Goal: Check status

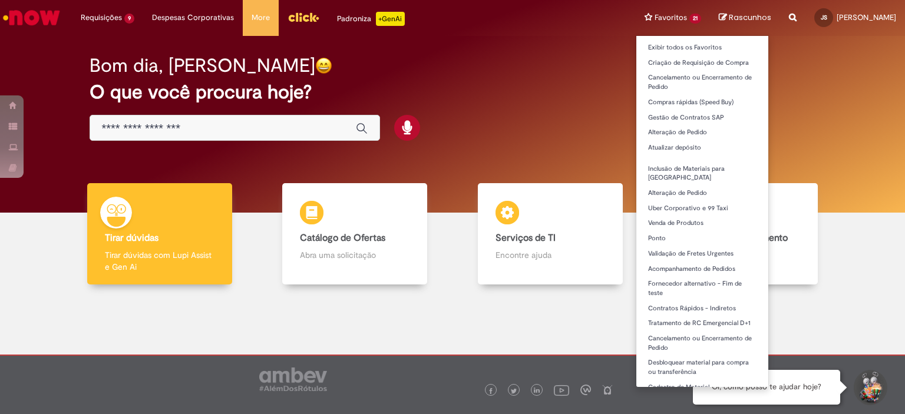
click at [636, 15] on li "Favoritos 21 Exibir todos os Favoritos Criação de Requisição de Compra Cancelam…" at bounding box center [673, 17] width 74 height 35
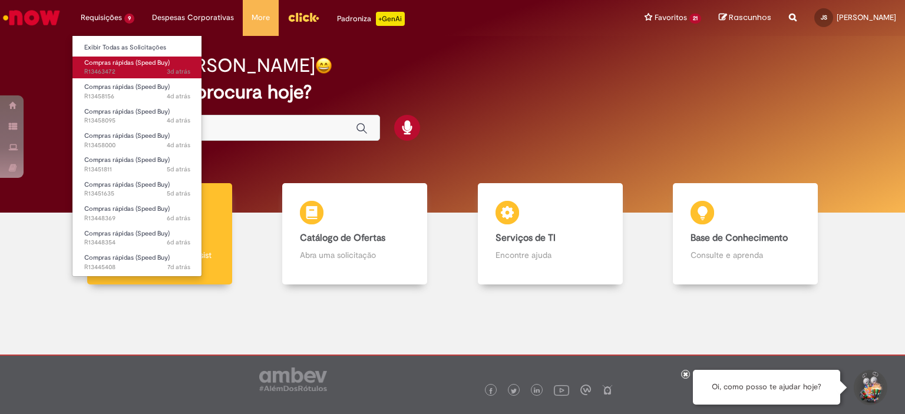
click at [120, 60] on span "Compras rápidas (Speed Buy)" at bounding box center [126, 62] width 85 height 9
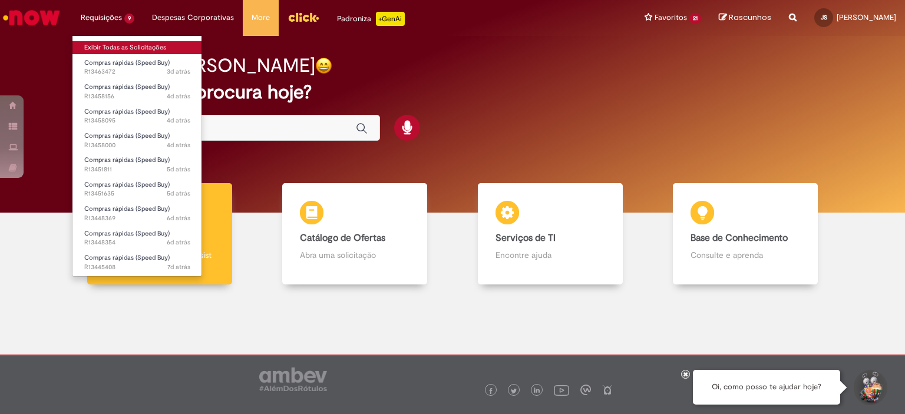
click at [104, 49] on link "Exibir Todas as Solicitações" at bounding box center [137, 47] width 130 height 13
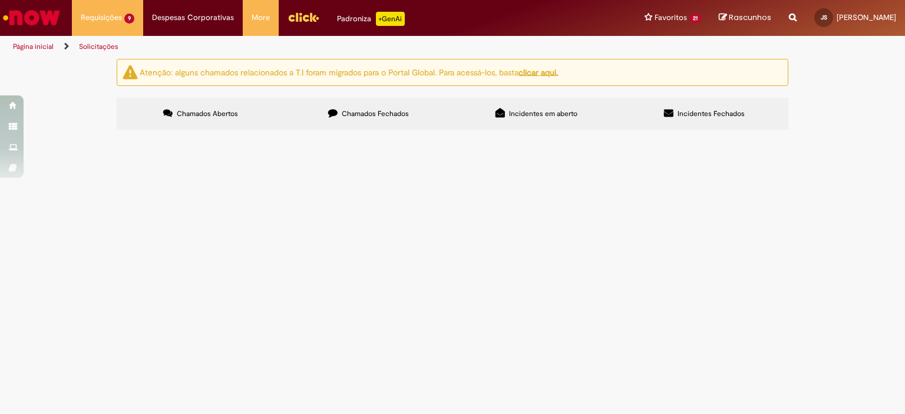
click at [0, 0] on section "Itens solicitados Exportar como PDF Exportar como Excel Exportar como CSV Itens…" at bounding box center [0, 0] width 0 height 0
click at [0, 0] on span "R13463472" at bounding box center [0, 0] width 0 height 0
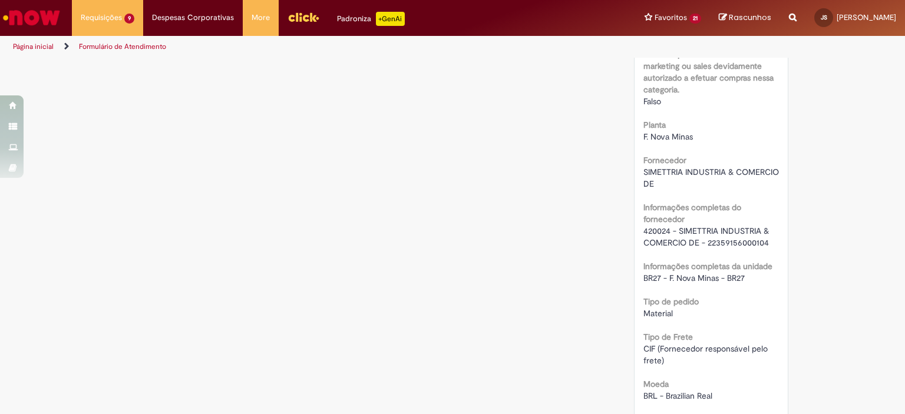
scroll to position [1178, 0]
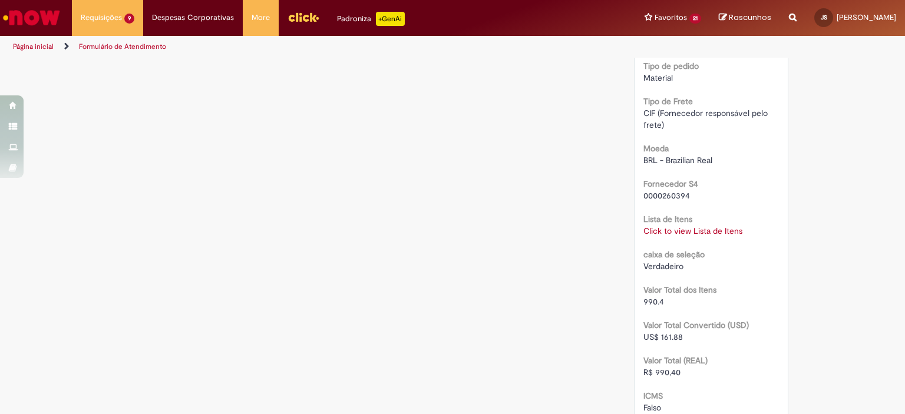
click at [665, 236] on link "Click to view Lista de Itens" at bounding box center [692, 231] width 99 height 11
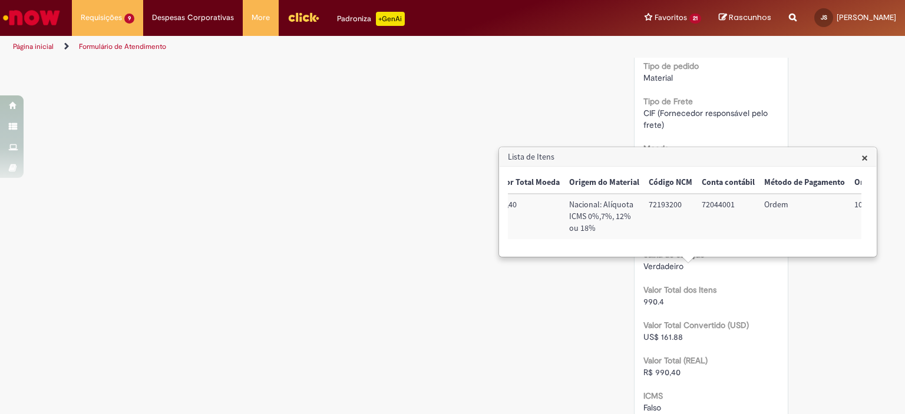
scroll to position [0, 498]
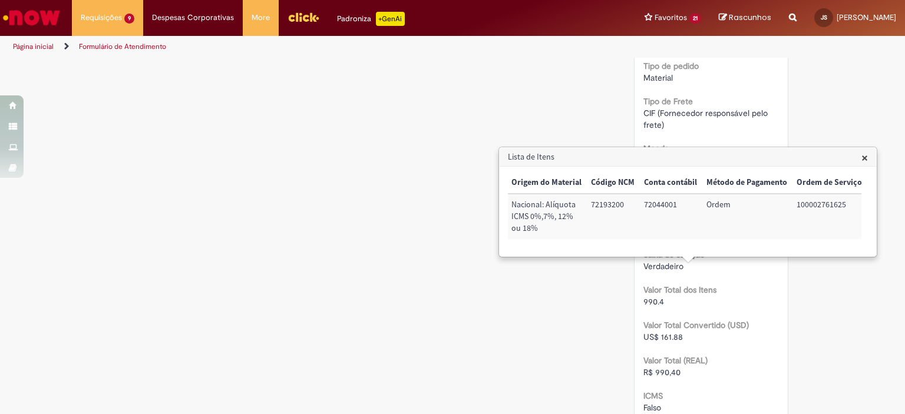
click at [801, 204] on td "100002761625" at bounding box center [829, 216] width 75 height 45
copy td "100002761625"
drag, startPoint x: 741, startPoint y: 249, endPoint x: 670, endPoint y: 256, distance: 71.6
click at [670, 251] on div "Trigger Tipo de Pedido = Material Código SAP Material / Serviço Descrição Quant…" at bounding box center [685, 211] width 354 height 79
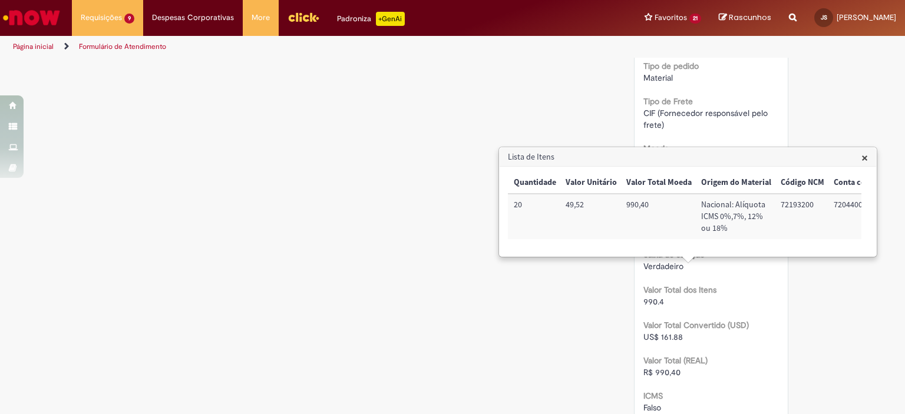
scroll to position [0, 285]
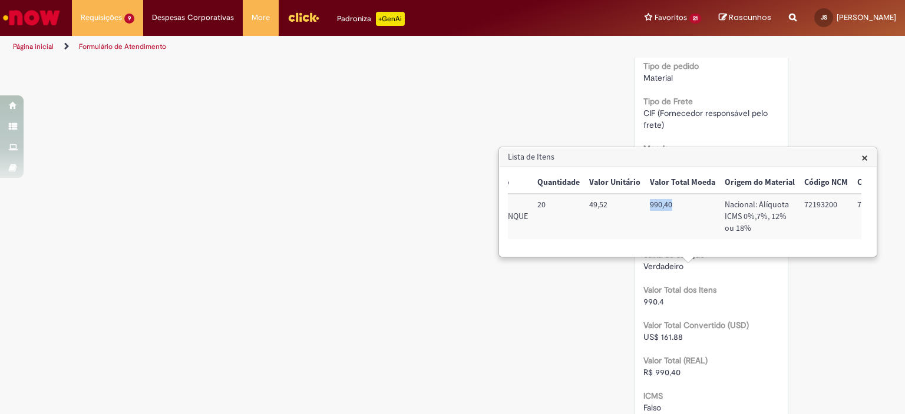
drag, startPoint x: 672, startPoint y: 204, endPoint x: 646, endPoint y: 200, distance: 25.8
click at [646, 200] on td "990,40" at bounding box center [682, 216] width 75 height 45
copy td "990,40"
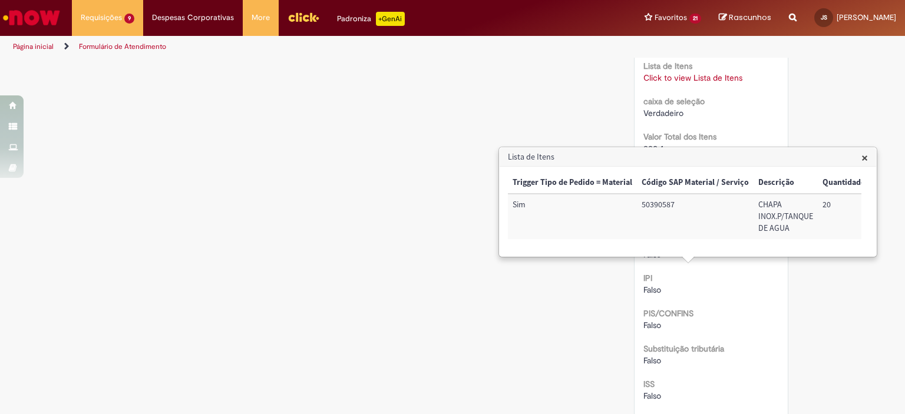
scroll to position [978, 0]
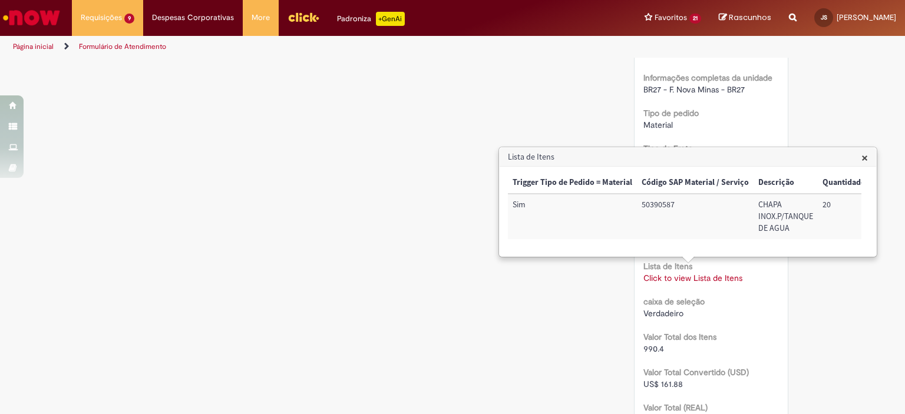
click at [552, 121] on div "Verificar Código de Barras Aguardando Aprovação Aguardando atendimento Em andam…" at bounding box center [452, 6] width 689 height 1850
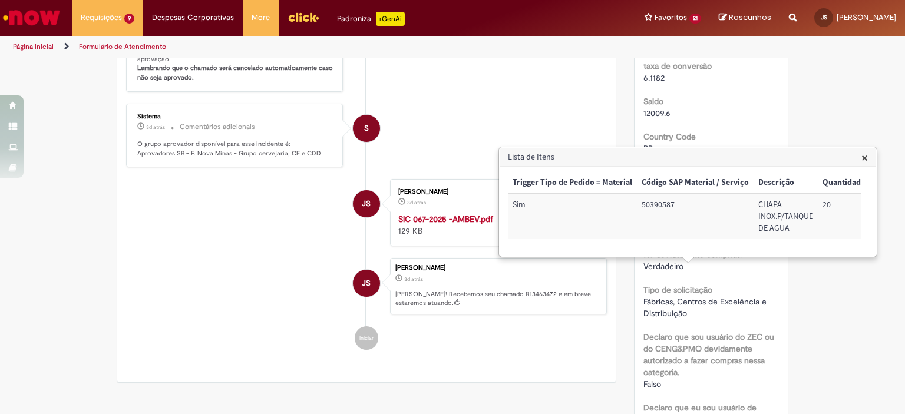
scroll to position [0, 0]
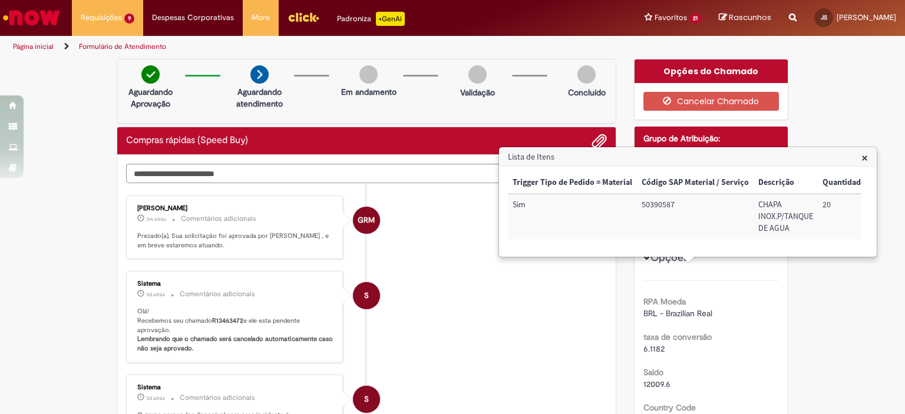
click at [430, 284] on li "S Sistema 3d atrás 3 dias atrás Comentários adicionais Olá! Recebemos seu chama…" at bounding box center [366, 317] width 481 height 92
click at [861, 158] on span "×" at bounding box center [864, 158] width 6 height 16
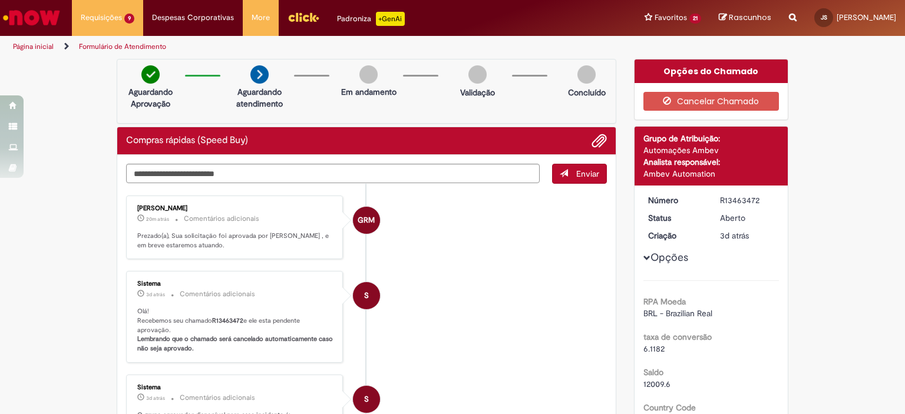
click at [468, 319] on li "S Sistema 3d atrás 3 dias atrás Comentários adicionais Olá! Recebemos seu chama…" at bounding box center [366, 317] width 481 height 92
